Goal: Information Seeking & Learning: Learn about a topic

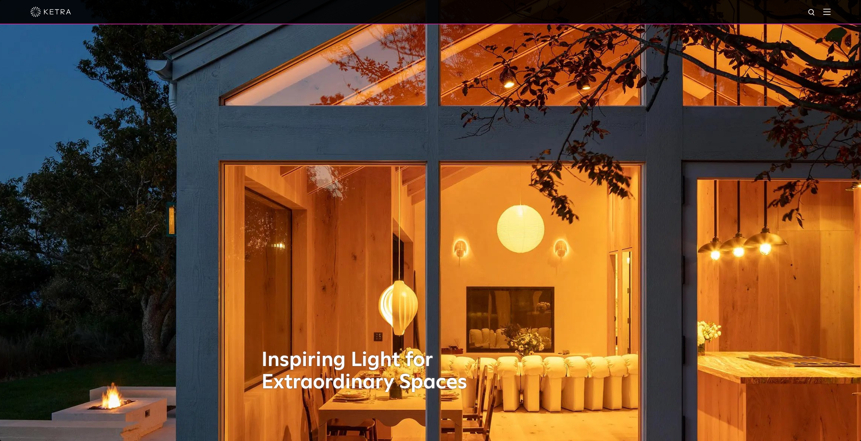
click at [828, 12] on img at bounding box center [826, 11] width 7 height 6
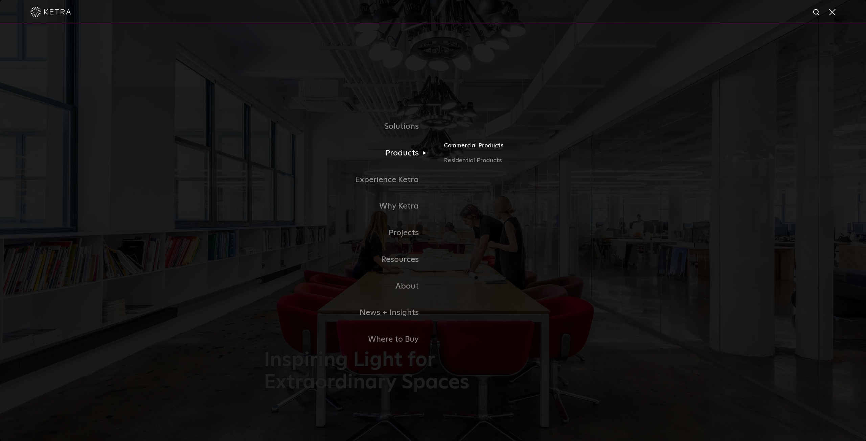
click at [471, 148] on link "Commercial Products" at bounding box center [523, 148] width 158 height 15
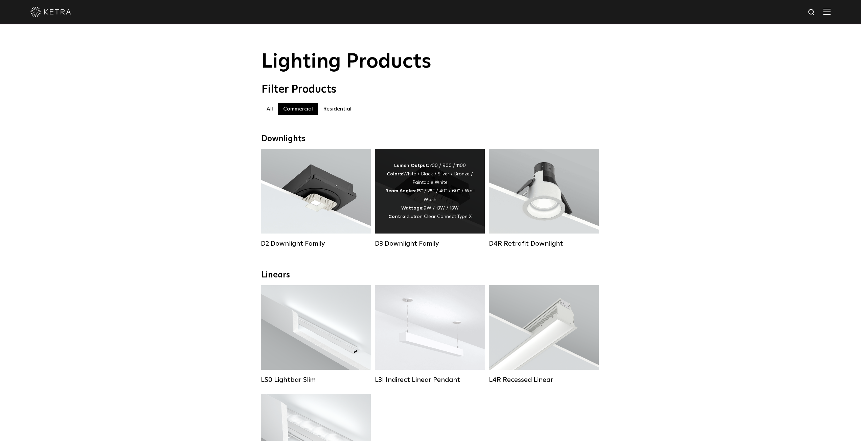
click at [422, 189] on div "Lumen Output: 700 / 900 / 1100 Colors: White / Black / Silver / Bronze / Painta…" at bounding box center [430, 192] width 90 height 60
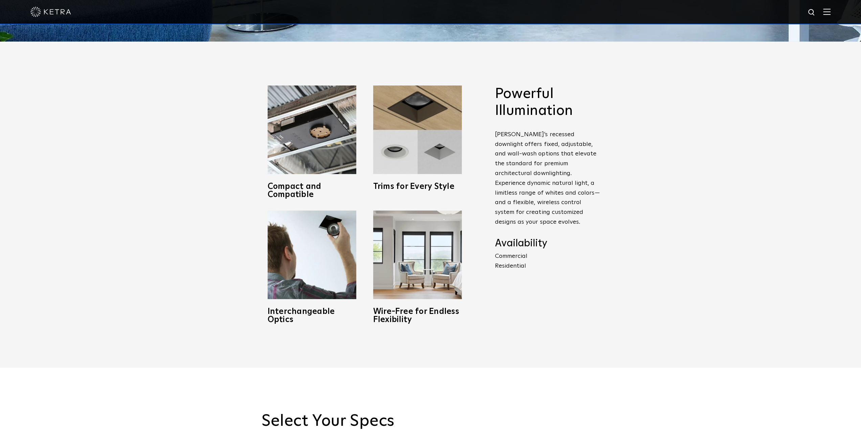
scroll to position [338, 0]
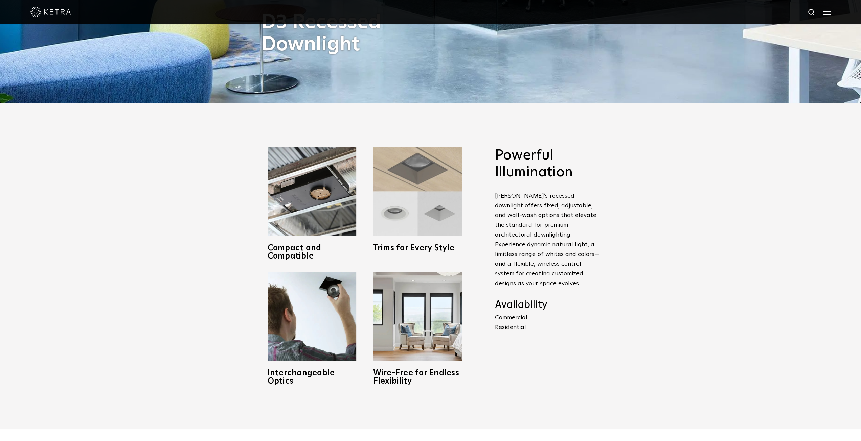
click at [435, 196] on img at bounding box center [417, 191] width 89 height 89
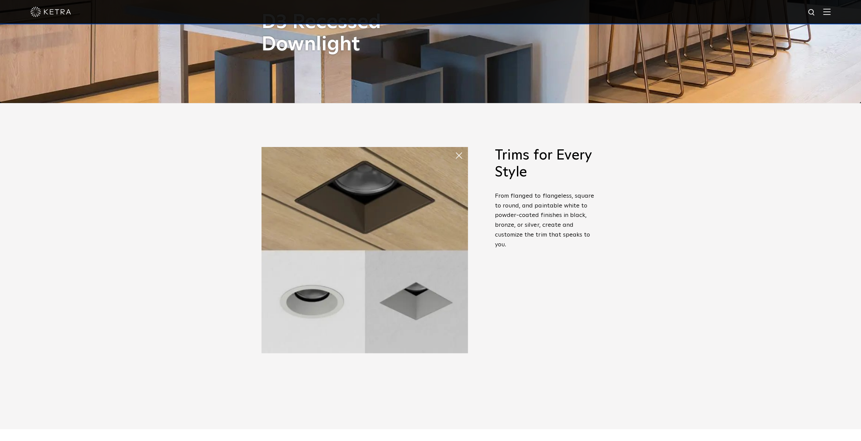
click at [500, 186] on span "Trims for Every Style From flanged to flangeless, square to round, and paintabl…" at bounding box center [547, 203] width 105 height 113
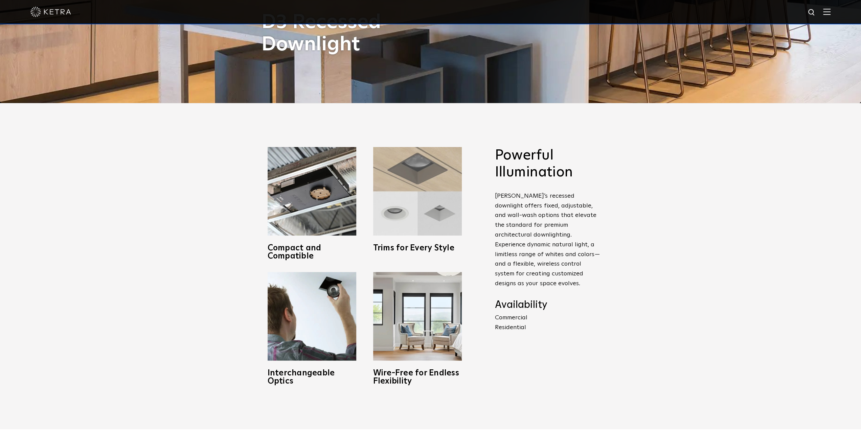
click at [429, 196] on img at bounding box center [417, 191] width 89 height 89
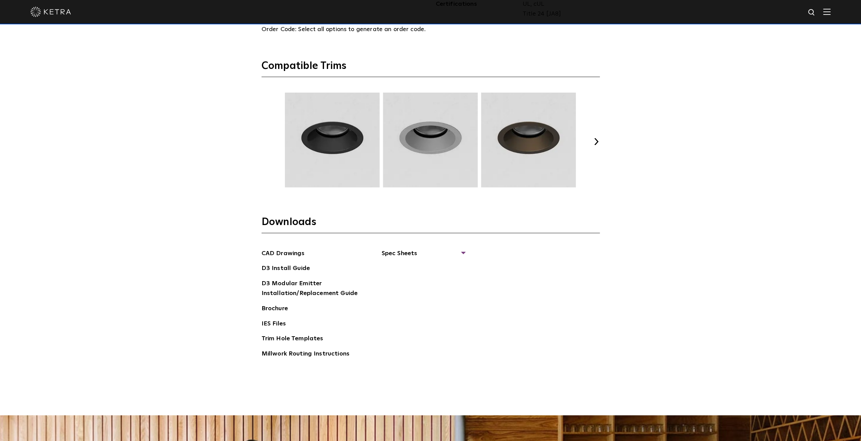
scroll to position [958, 0]
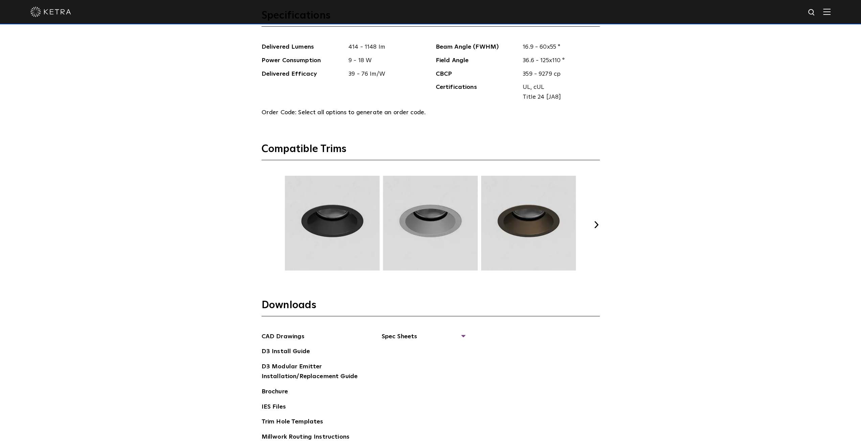
click at [596, 224] on button "Next" at bounding box center [596, 224] width 7 height 7
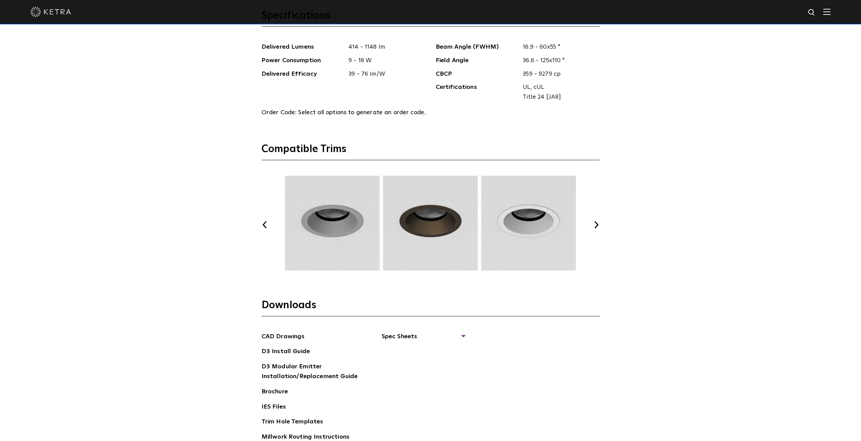
click at [596, 224] on button "Next" at bounding box center [596, 224] width 7 height 7
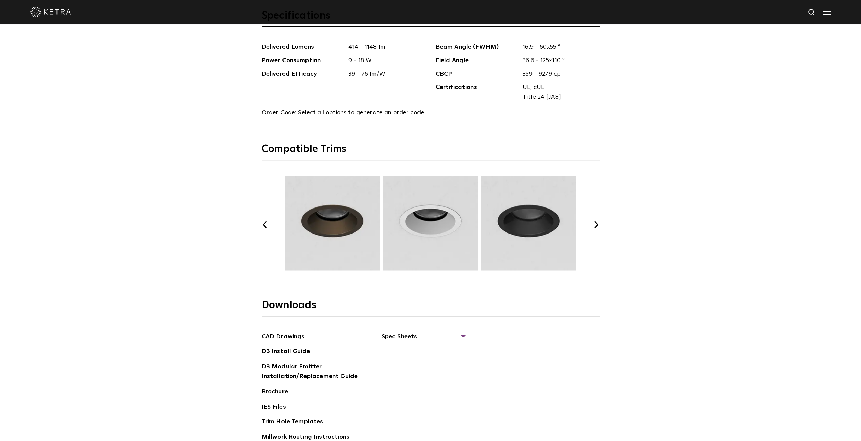
click at [596, 224] on button "Next" at bounding box center [596, 224] width 7 height 7
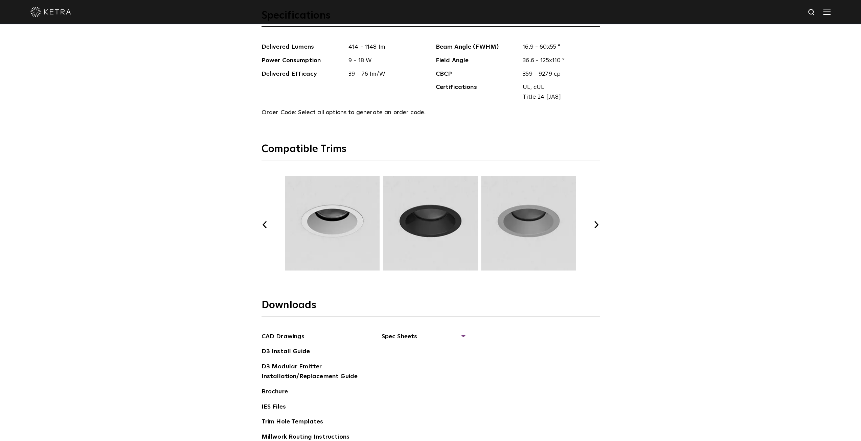
click at [596, 224] on button "Next" at bounding box center [596, 224] width 7 height 7
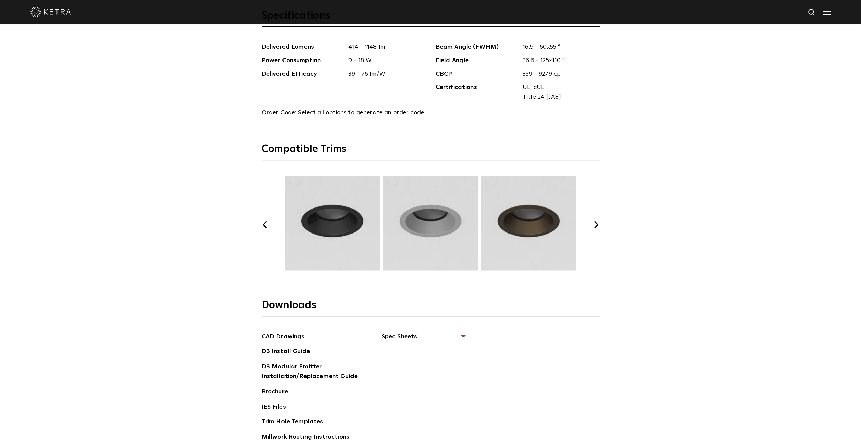
click at [596, 224] on button "Next" at bounding box center [596, 224] width 7 height 7
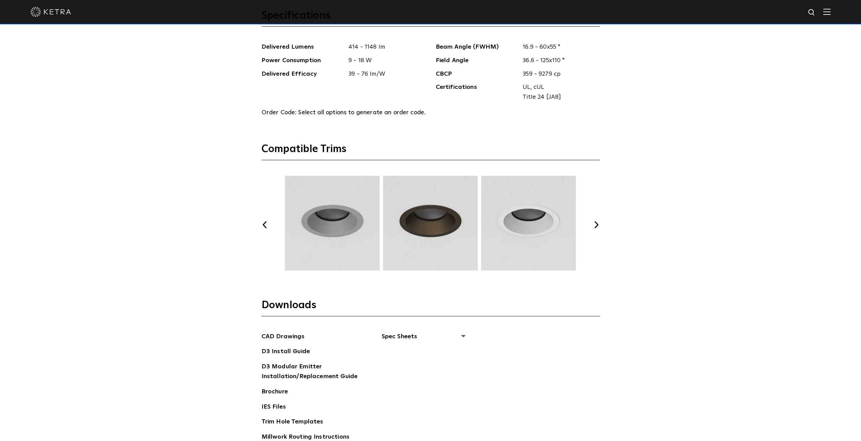
click at [596, 224] on button "Next" at bounding box center [596, 224] width 7 height 7
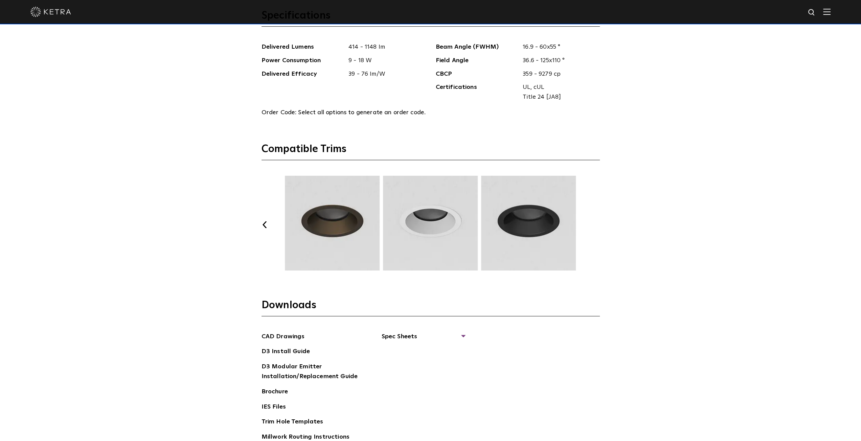
click at [596, 224] on button "Next" at bounding box center [596, 224] width 7 height 7
click at [538, 226] on img at bounding box center [528, 223] width 97 height 95
click at [266, 224] on button "Previous" at bounding box center [264, 224] width 7 height 7
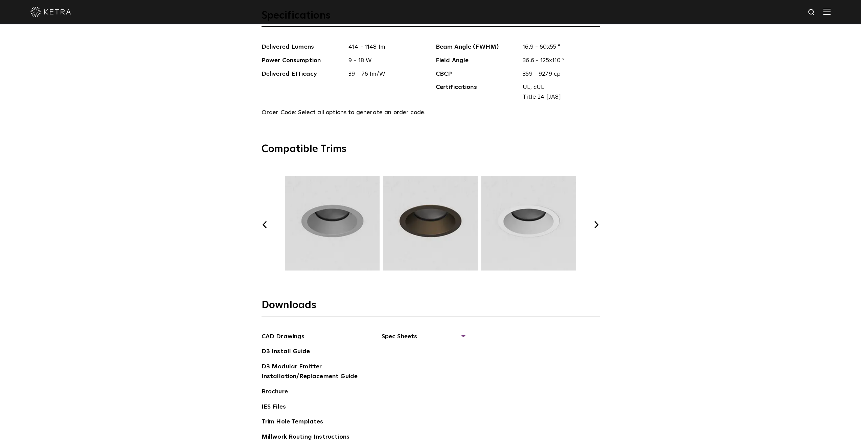
click at [266, 224] on button "Previous" at bounding box center [264, 224] width 7 height 7
click at [266, 223] on button "Previous" at bounding box center [264, 224] width 7 height 7
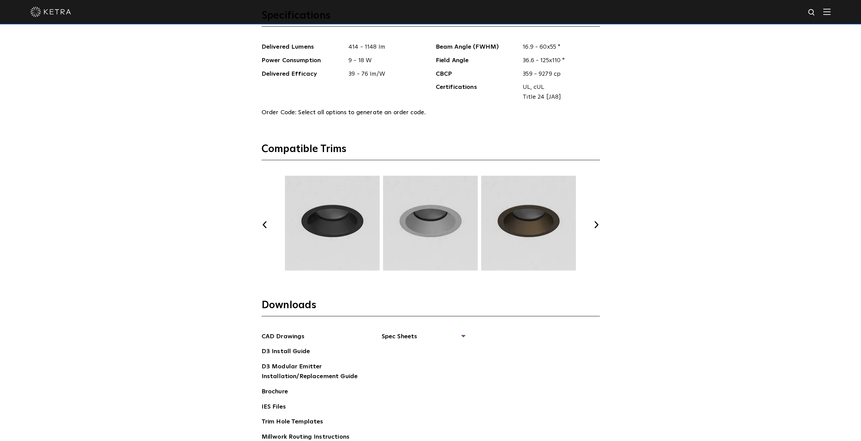
click at [266, 223] on button "Previous" at bounding box center [264, 224] width 7 height 7
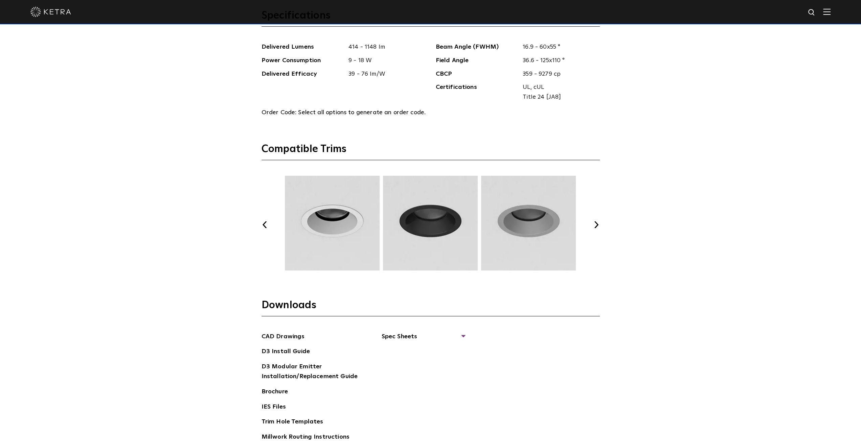
click at [266, 223] on button "Previous" at bounding box center [264, 224] width 7 height 7
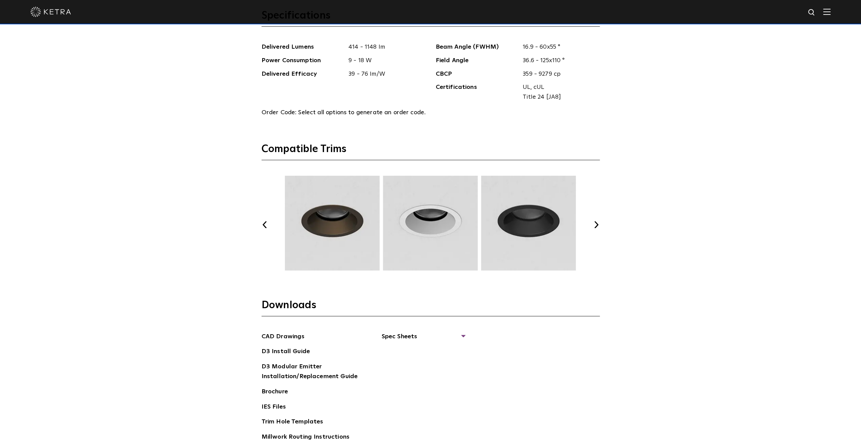
click at [266, 223] on button "Previous" at bounding box center [264, 224] width 7 height 7
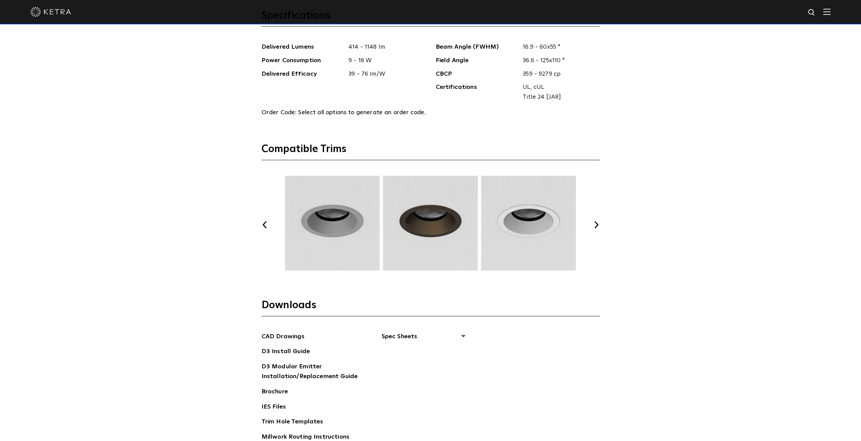
click at [266, 223] on button "Previous" at bounding box center [264, 224] width 7 height 7
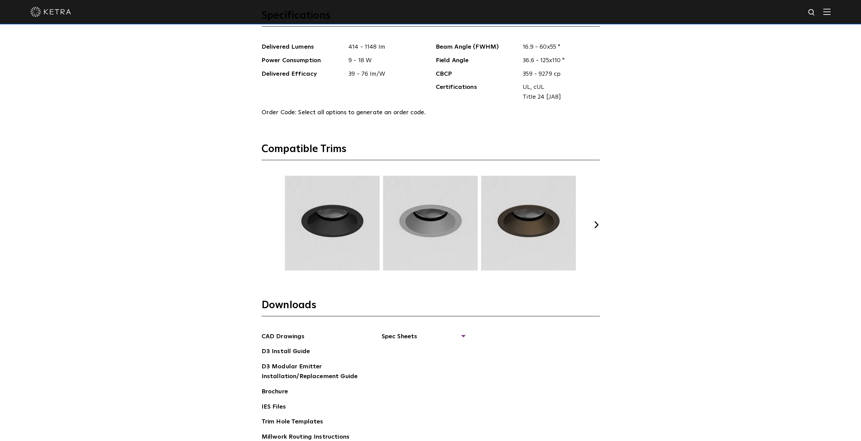
click at [266, 223] on button "Previous" at bounding box center [264, 224] width 7 height 7
